Goal: Navigation & Orientation: Find specific page/section

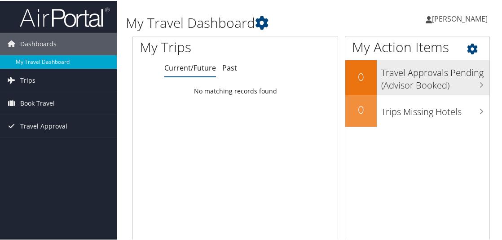
click at [428, 71] on h3 "Travel Approvals Pending (Advisor Booked)" at bounding box center [435, 76] width 108 height 30
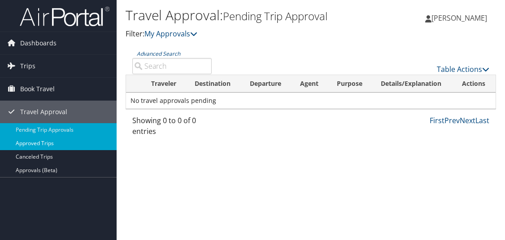
click at [37, 142] on link "Approved Trips" at bounding box center [58, 142] width 117 height 13
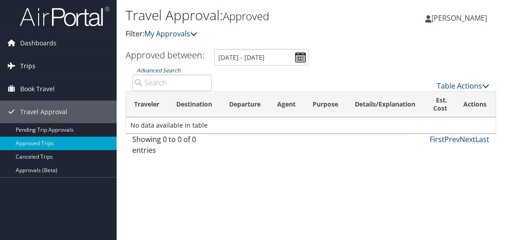
click at [27, 65] on span "Trips" at bounding box center [27, 66] width 15 height 22
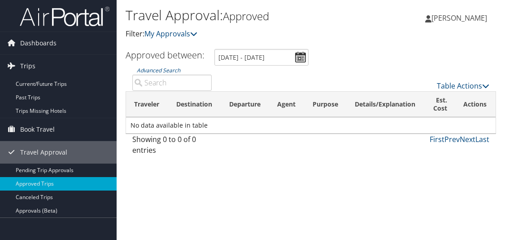
click at [460, 18] on span "[PERSON_NAME]" at bounding box center [460, 18] width 56 height 10
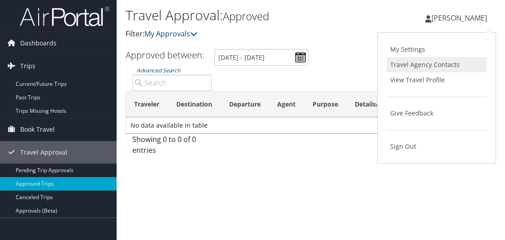
click at [436, 64] on link "Travel Agency Contacts" at bounding box center [437, 64] width 100 height 15
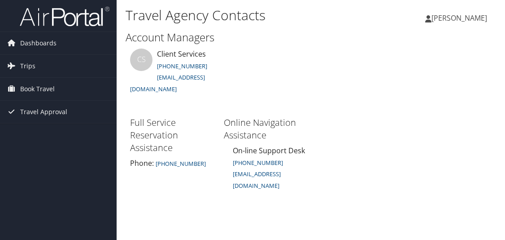
click at [451, 18] on span "[PERSON_NAME]" at bounding box center [460, 18] width 56 height 10
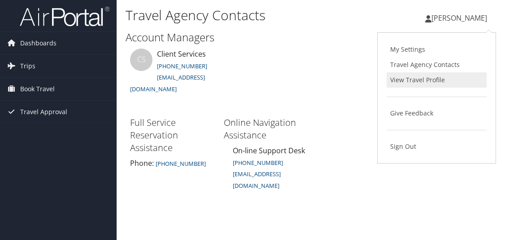
click at [420, 79] on link "View Travel Profile" at bounding box center [437, 79] width 100 height 15
